Goal: Browse casually

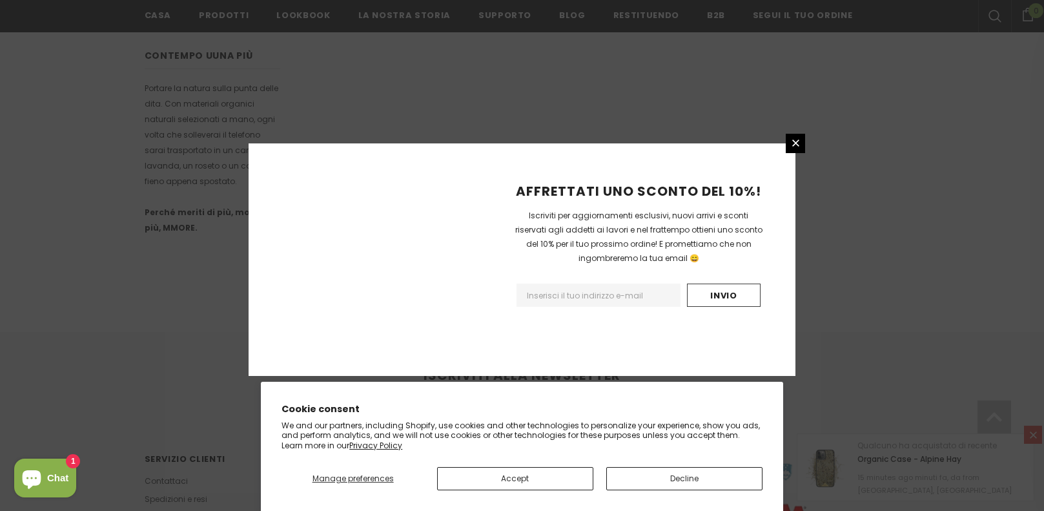
scroll to position [813, 0]
